Goal: Transaction & Acquisition: Purchase product/service

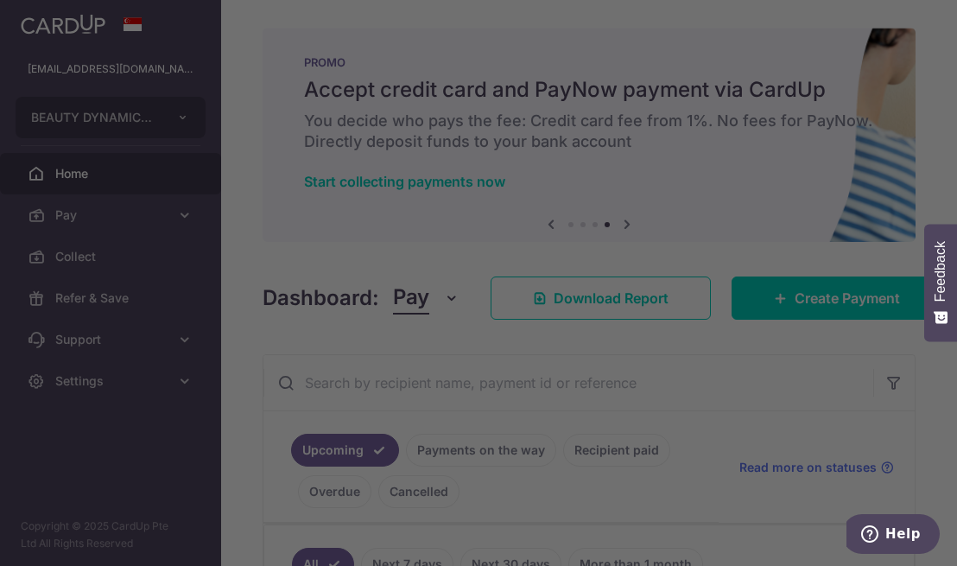
click at [767, 67] on div at bounding box center [483, 286] width 967 height 572
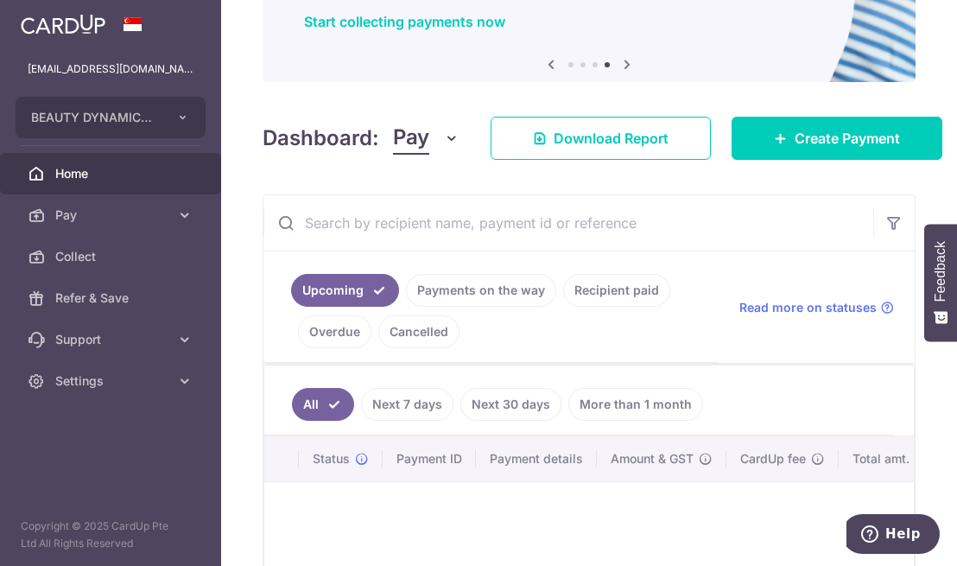
scroll to position [159, 0]
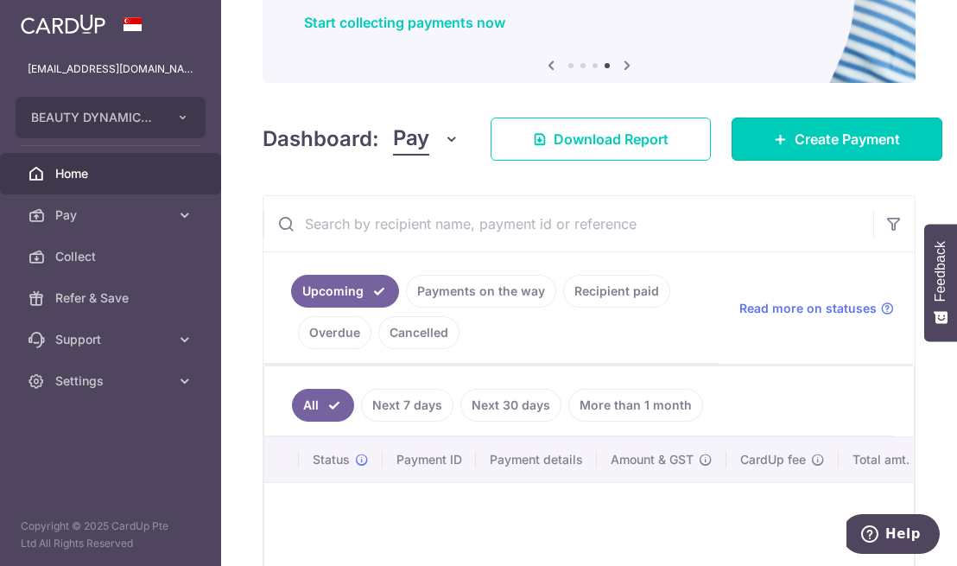
click at [779, 136] on icon at bounding box center [781, 139] width 14 height 14
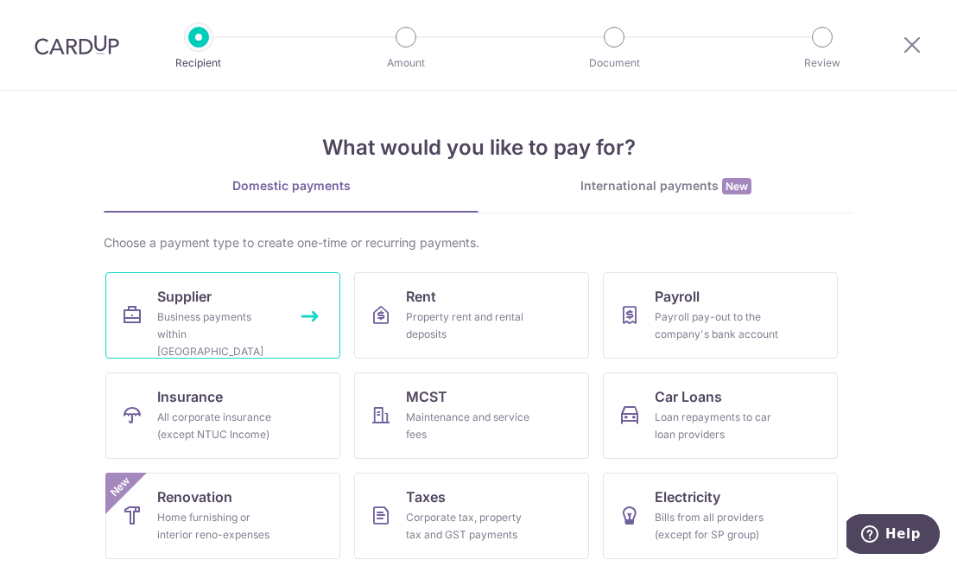
click at [240, 325] on div "Business payments within Singapore" at bounding box center [219, 334] width 124 height 52
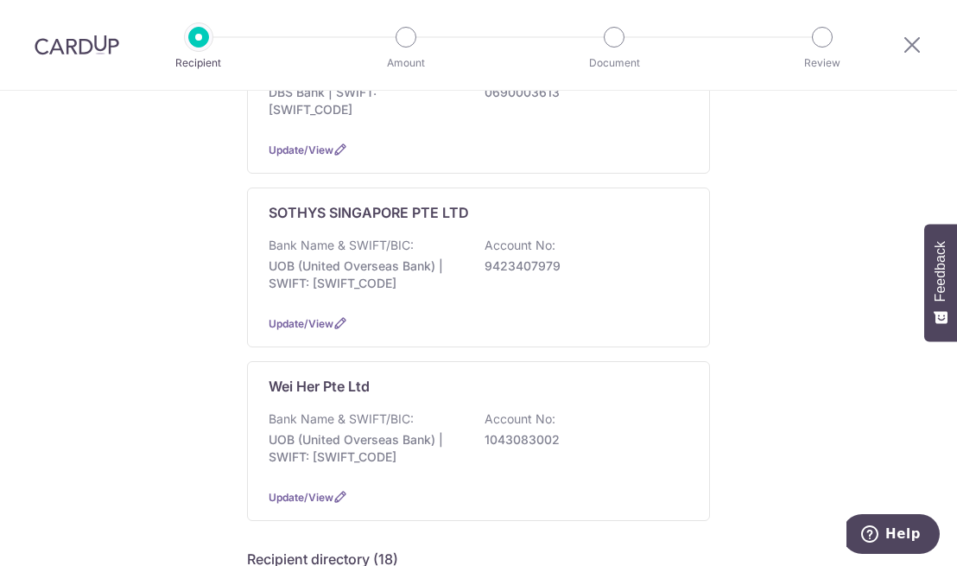
scroll to position [374, 0]
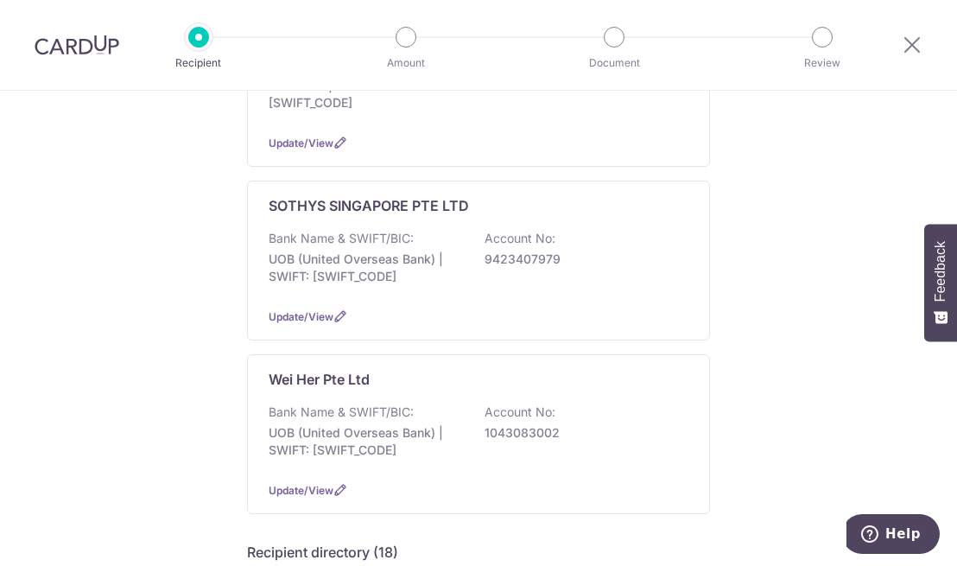
click at [491, 231] on div "Bank Name & SWIFT/BIC: UOB (United Overseas Bank) | SWIFT: [SWIFT_CODE] Account…" at bounding box center [479, 262] width 420 height 64
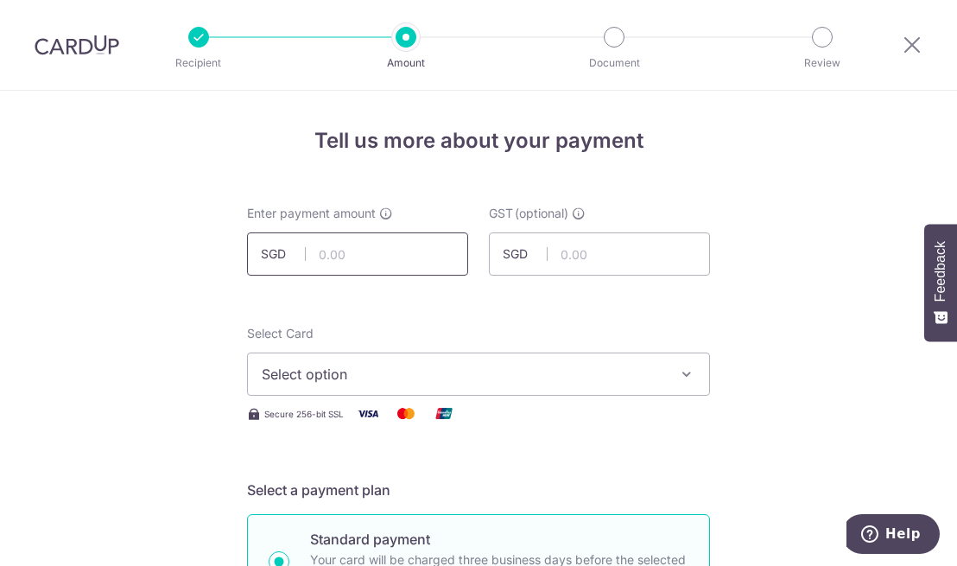
click at [340, 252] on input "text" at bounding box center [357, 253] width 221 height 43
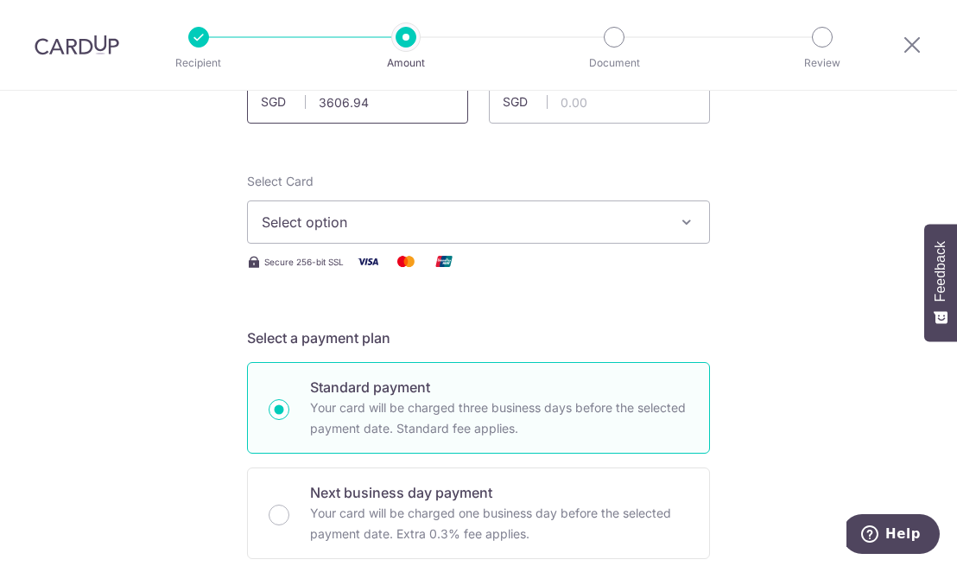
scroll to position [153, 0]
click at [683, 217] on icon "button" at bounding box center [686, 221] width 17 height 17
type input "3,606.94"
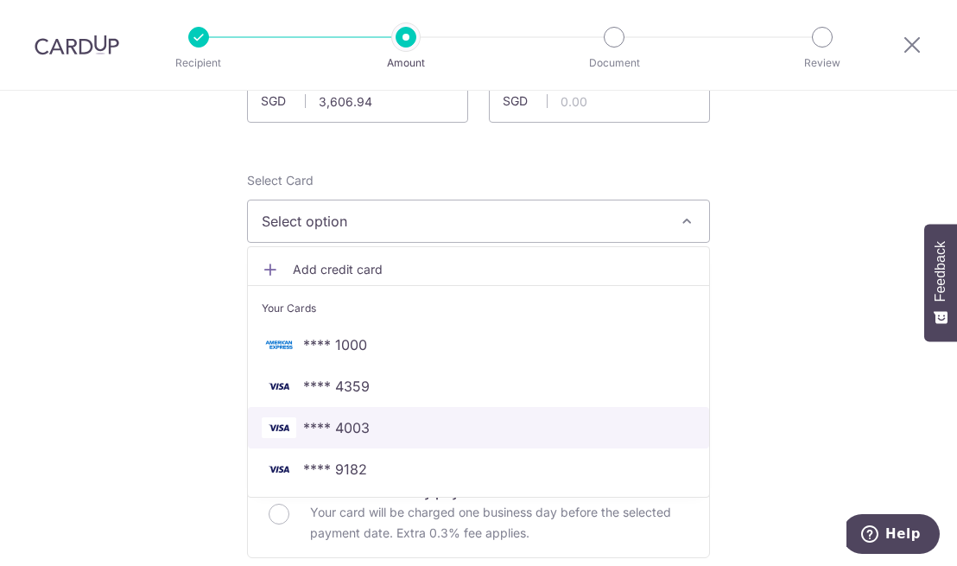
click at [349, 428] on span "**** 4003" at bounding box center [336, 427] width 67 height 21
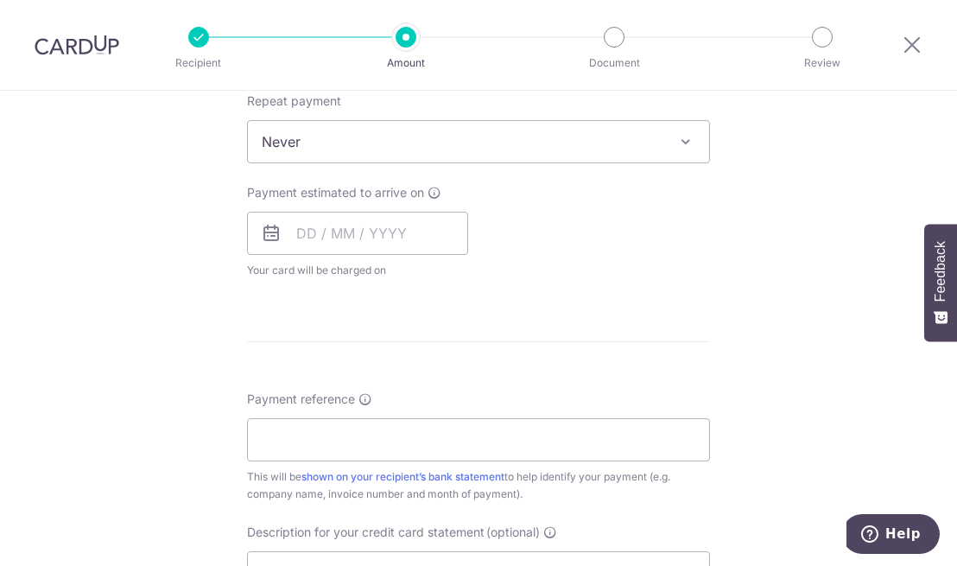
scroll to position [701, 0]
click at [302, 236] on input "text" at bounding box center [357, 233] width 221 height 43
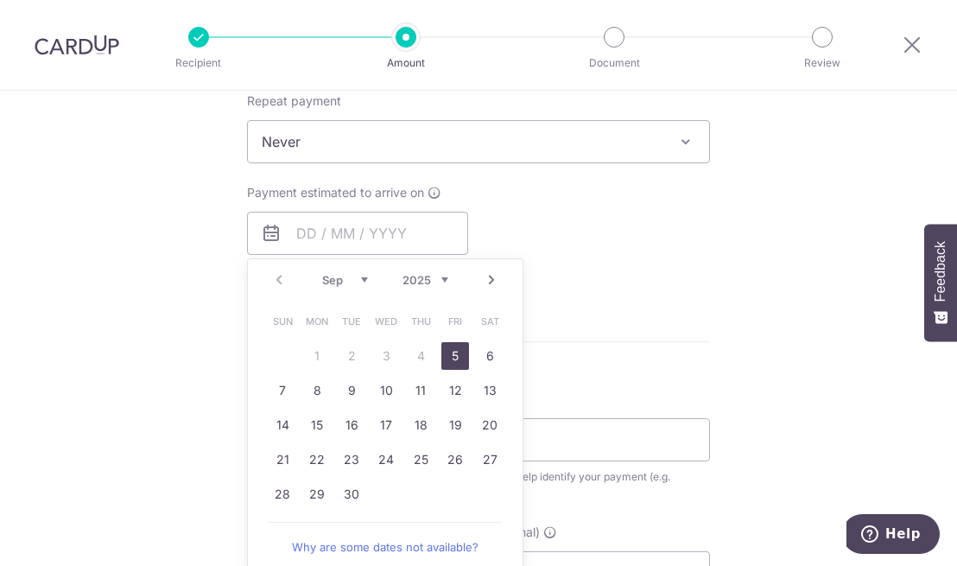
click at [447, 352] on link "5" at bounding box center [455, 356] width 28 height 28
type input "[DATE]"
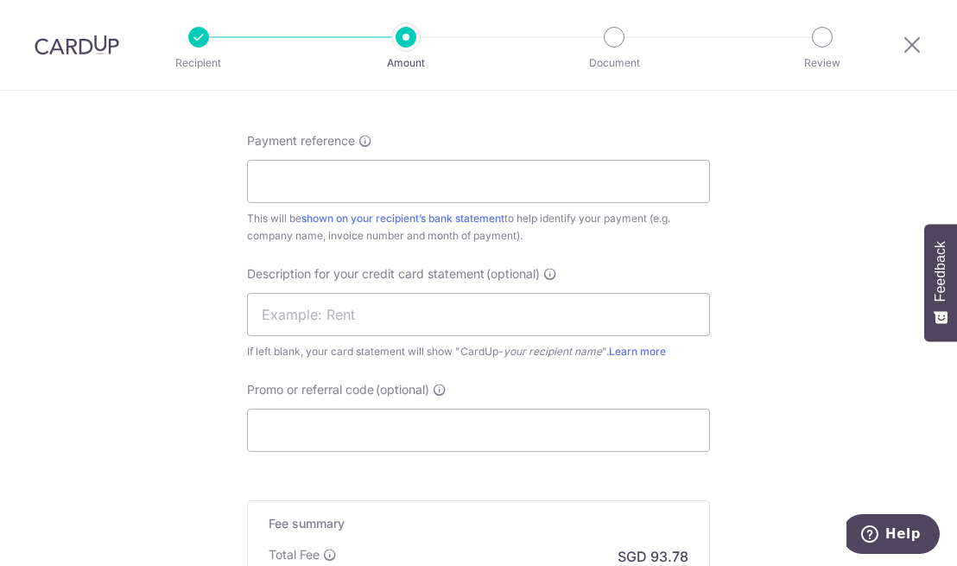
scroll to position [1035, 0]
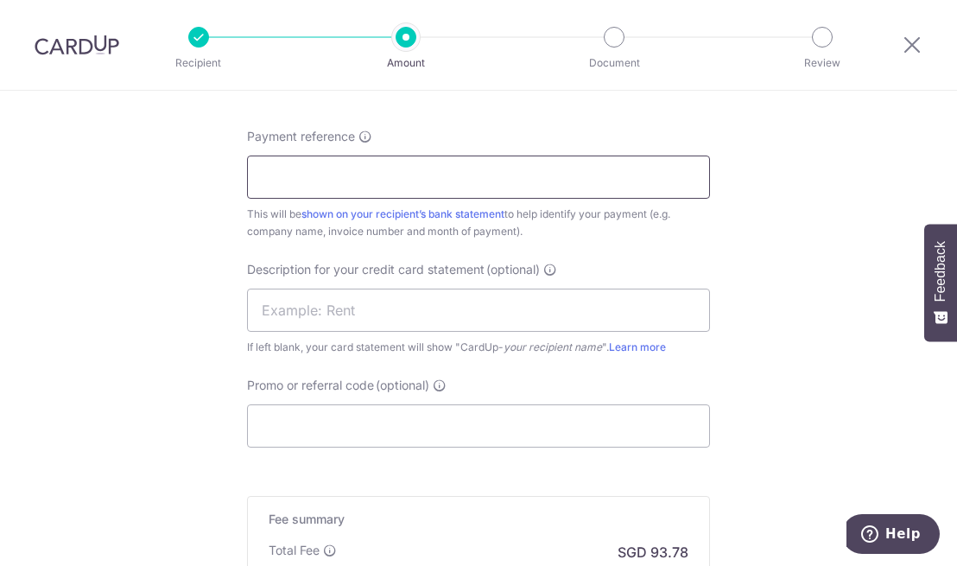
click at [351, 169] on input "Payment reference" at bounding box center [478, 176] width 463 height 43
type input "beauty dynamics Pte Ltd"
click at [422, 319] on input "text" at bounding box center [478, 310] width 463 height 43
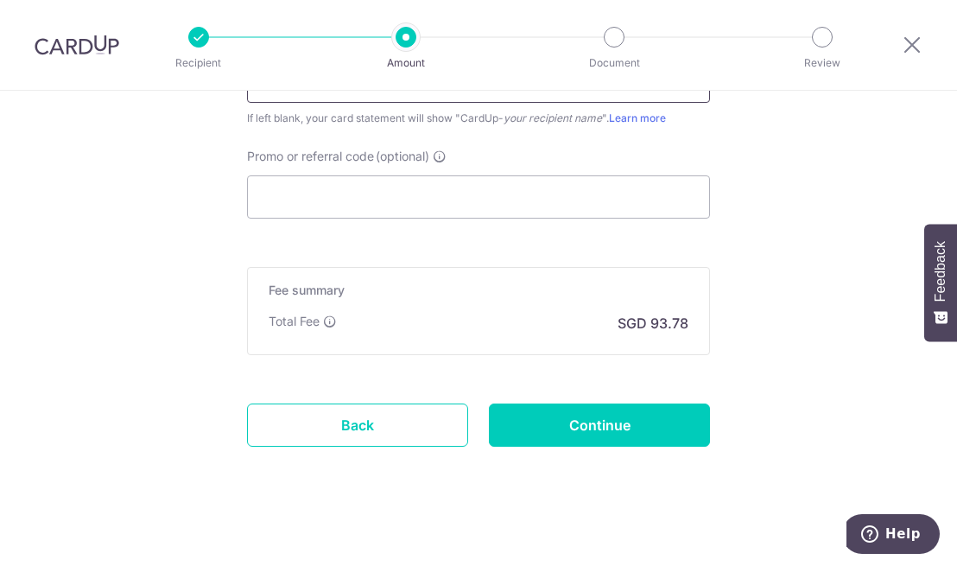
scroll to position [1264, 0]
type input "sothys"
paste input "BOFF185"
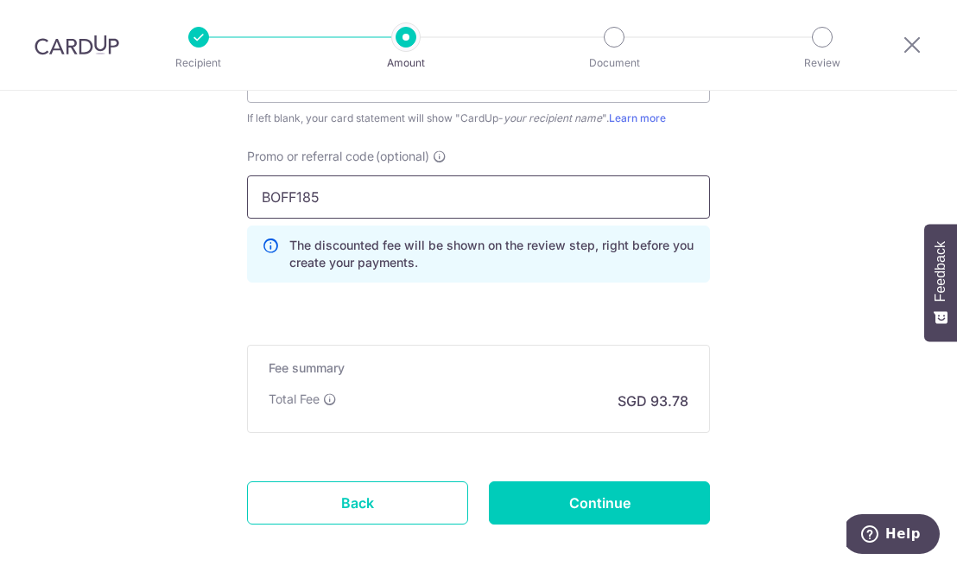
type input "BOFF185"
click at [607, 499] on input "Continue" at bounding box center [599, 502] width 221 height 43
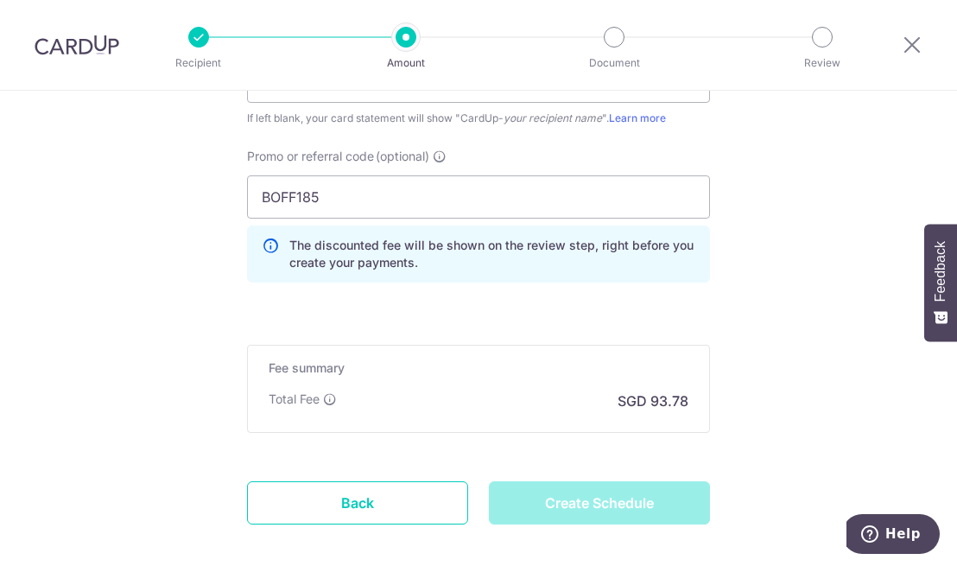
type input "Create Schedule"
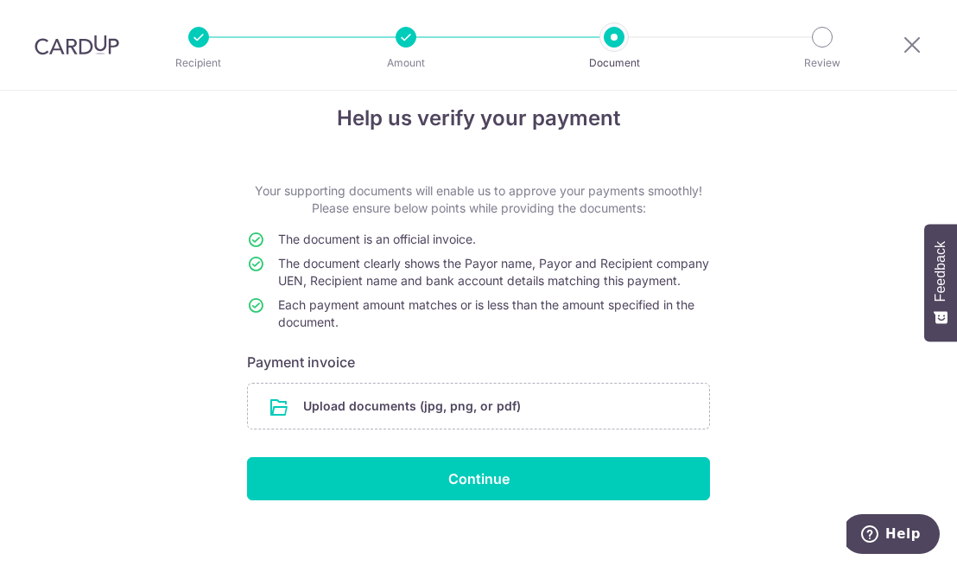
scroll to position [54, 0]
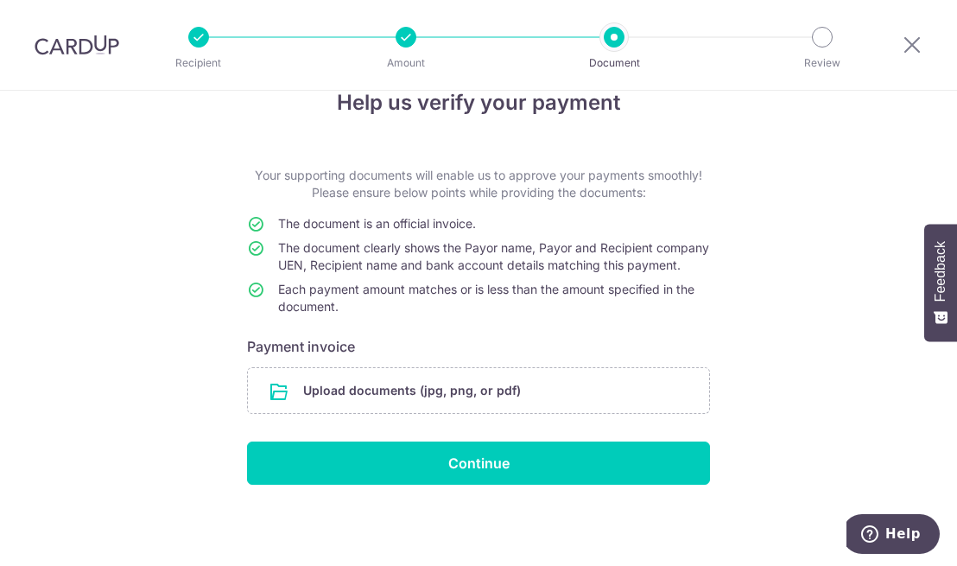
click at [428, 392] on input "file" at bounding box center [478, 390] width 461 height 45
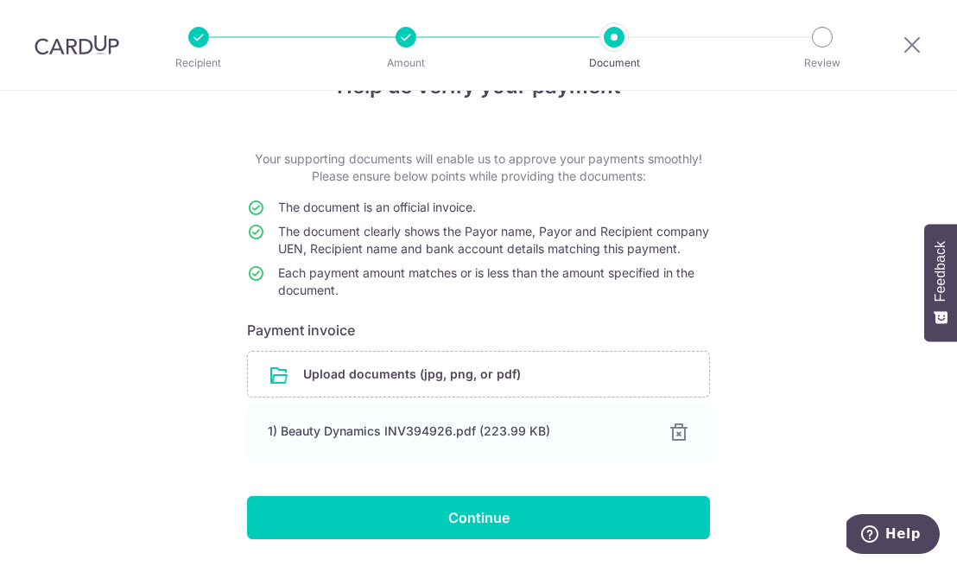
click at [489, 536] on input "Continue" at bounding box center [478, 517] width 463 height 43
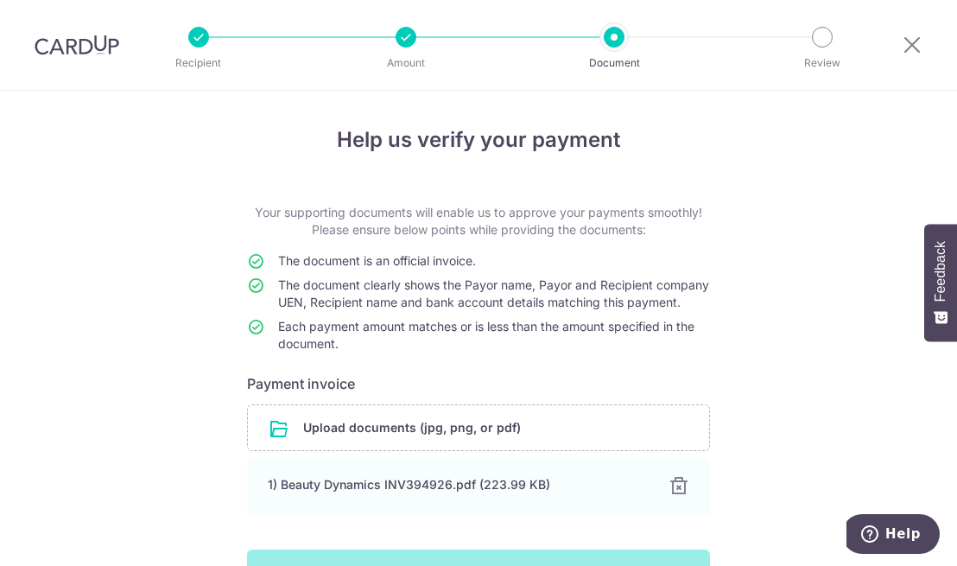
scroll to position [0, 0]
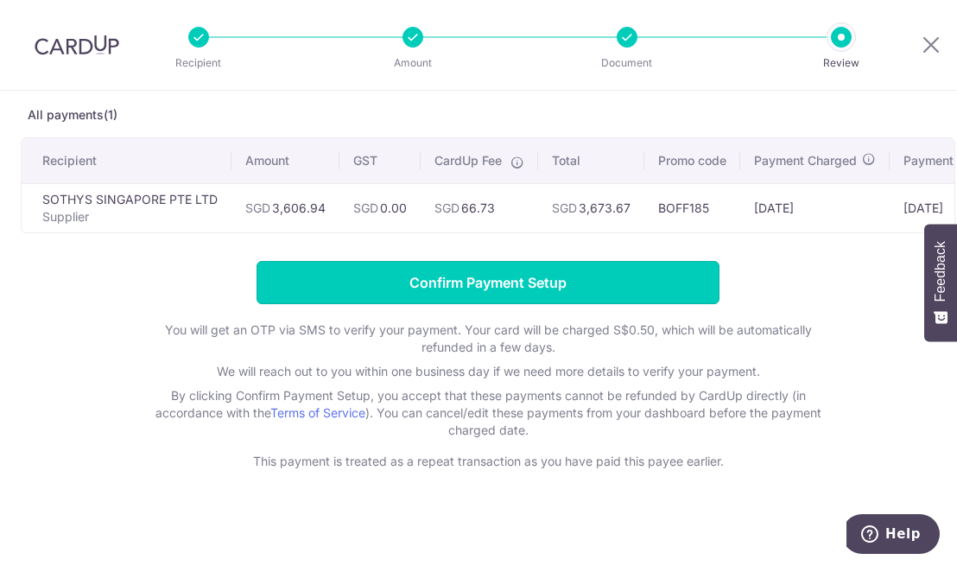
click at [541, 292] on input "Confirm Payment Setup" at bounding box center [488, 282] width 463 height 43
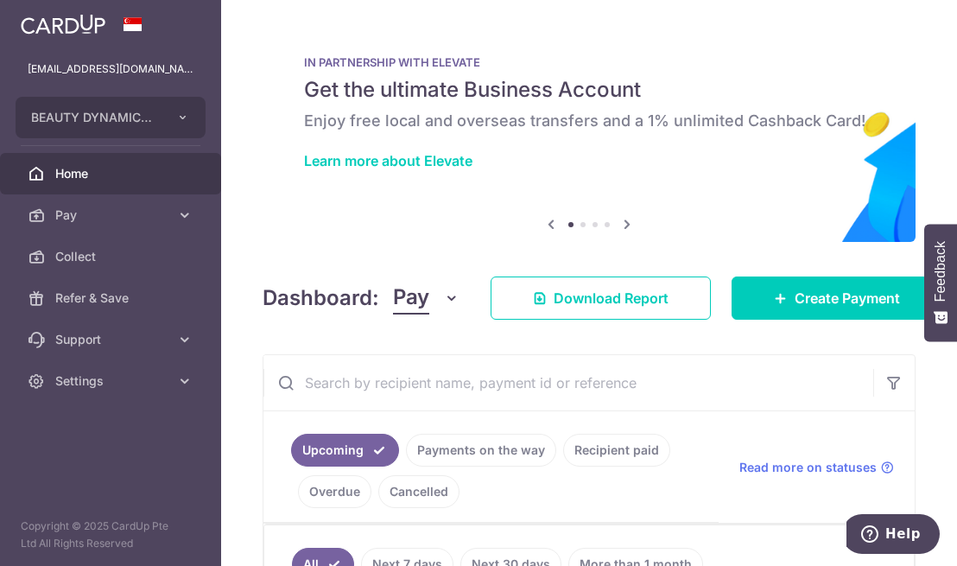
click at [187, 129] on button "BEAUTY DYNAMICS PTE. LTD." at bounding box center [111, 117] width 190 height 41
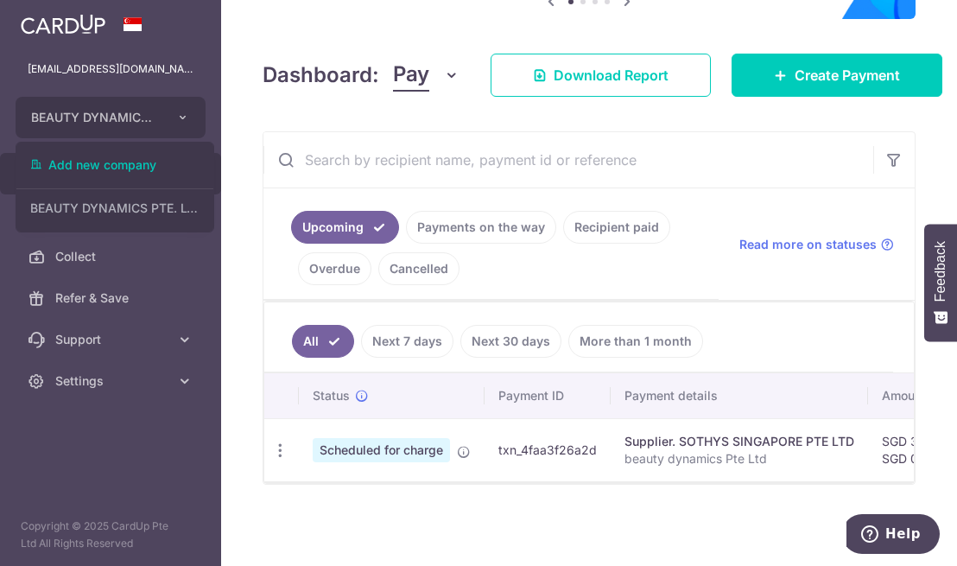
scroll to position [229, 0]
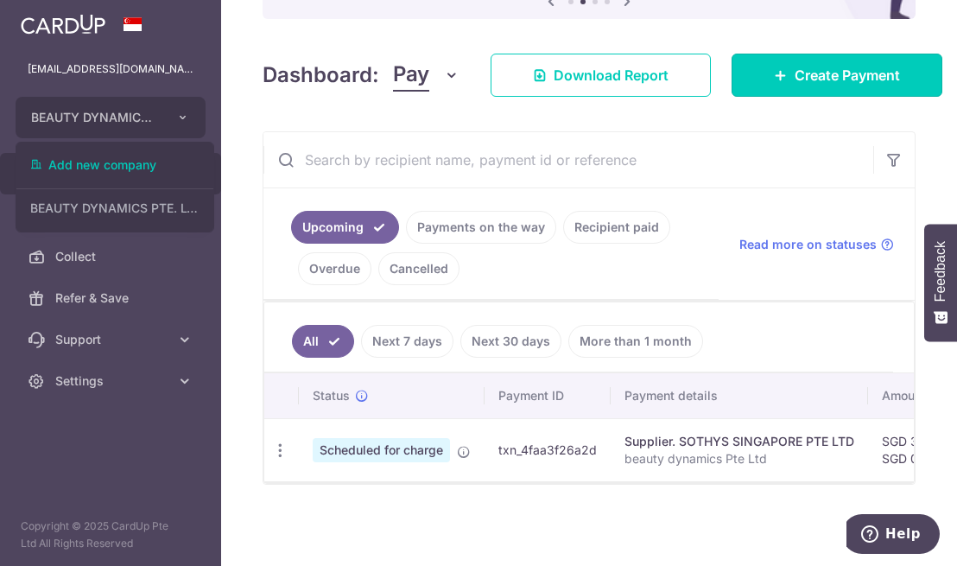
click at [807, 73] on span "Create Payment" at bounding box center [847, 75] width 105 height 21
